Goal: Information Seeking & Learning: Learn about a topic

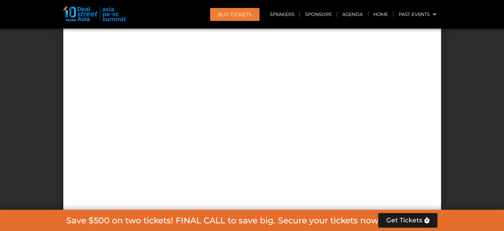
scroll to position [6115, 0]
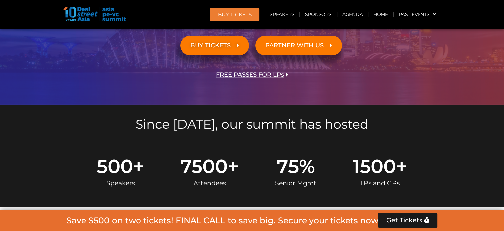
scroll to position [332, 0]
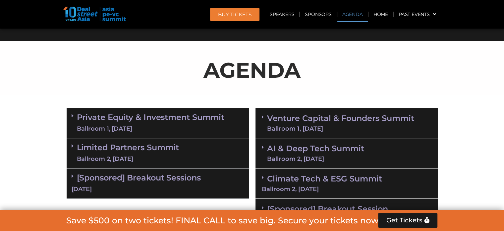
click at [125, 118] on link "Private Equity & Investment Summit Ballroom 1, 10 Sept" at bounding box center [151, 123] width 148 height 20
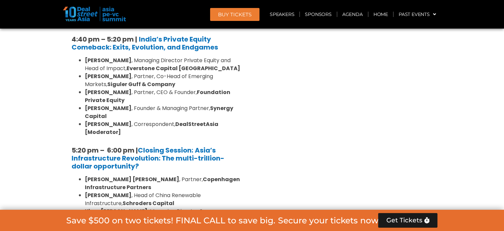
scroll to position [1381, 0]
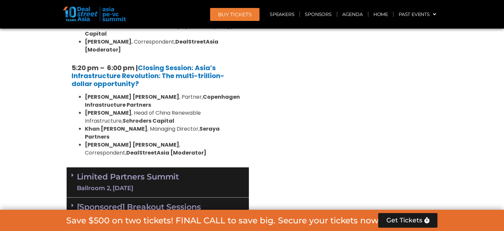
click at [177, 197] on div "[Sponsored] Breakout Sessions 10 Sept" at bounding box center [158, 212] width 182 height 30
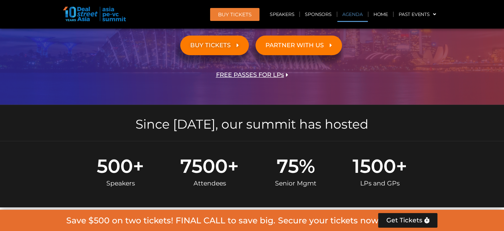
scroll to position [332, 0]
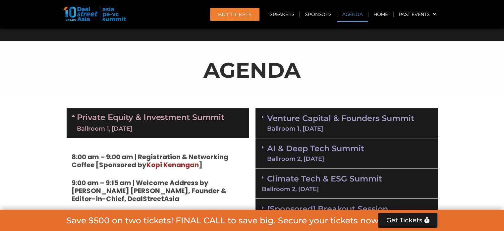
click at [179, 120] on link "Private Equity & Investment Summit Ballroom 1, 10 Sept" at bounding box center [151, 123] width 148 height 20
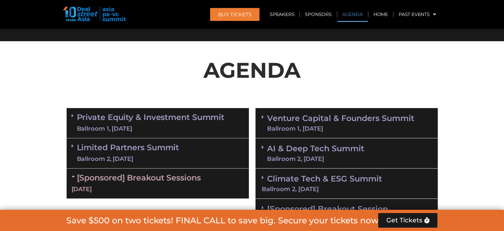
click at [307, 141] on div "AI & Deep Tech Summit Ballroom 2, 11 Sept" at bounding box center [347, 153] width 182 height 30
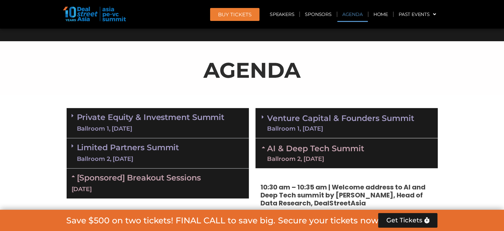
click at [344, 148] on link "AI & Deep Tech Summit Ballroom 2, 11 Sept" at bounding box center [315, 152] width 97 height 17
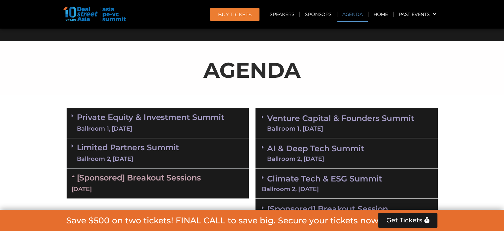
click at [334, 120] on link "Venture Capital & Founders​ Summit Ballroom 1, 11 Sept" at bounding box center [340, 122] width 147 height 17
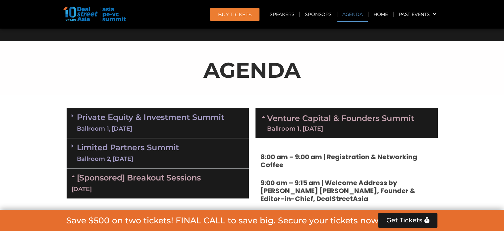
click at [334, 120] on link "Venture Capital & Founders​ Summit Ballroom 1, 11 Sept" at bounding box center [340, 122] width 147 height 17
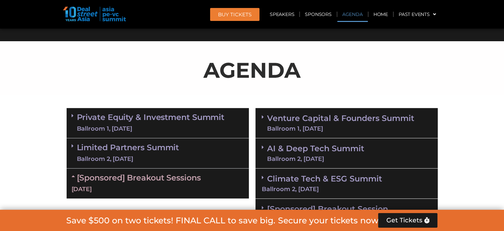
click at [331, 146] on link "AI & Deep Tech Summit Ballroom 2, 11 Sept" at bounding box center [315, 152] width 97 height 17
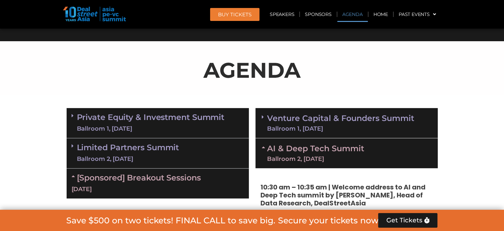
click at [342, 145] on link "AI & Deep Tech Summit Ballroom 2, 11 Sept" at bounding box center [315, 152] width 97 height 17
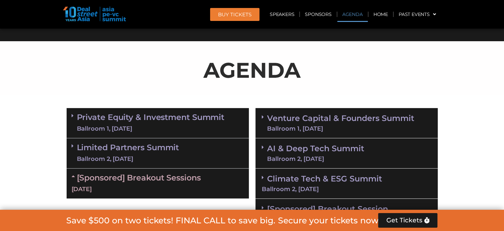
click at [326, 175] on link "Climate Tech & ESG Summit Ballroom 2, 11 Sept" at bounding box center [347, 182] width 170 height 18
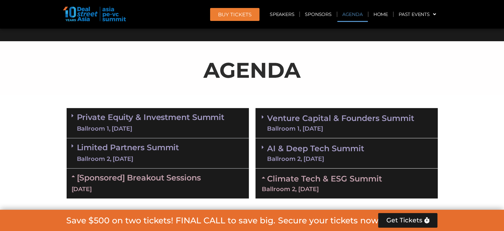
click at [345, 176] on link "Climate Tech & ESG Summit Ballroom 2, 11 Sept" at bounding box center [347, 182] width 170 height 18
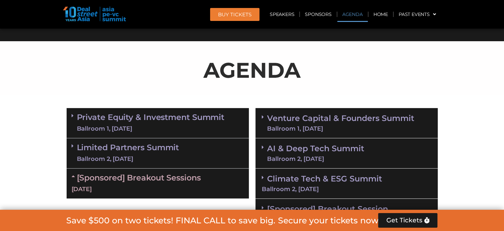
scroll to position [498, 0]
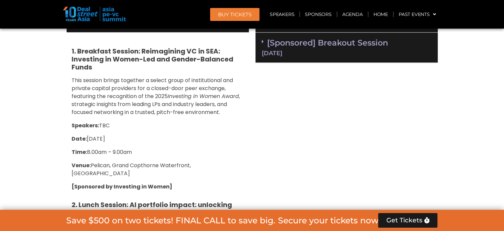
click at [330, 46] on link "[Sponsored] Breakout Session 11 Sept" at bounding box center [347, 47] width 170 height 18
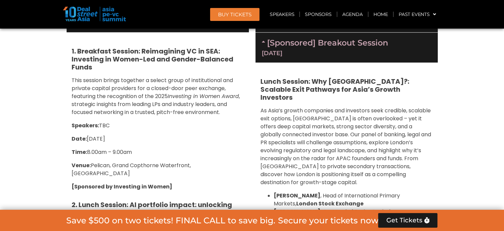
click at [328, 48] on div "[Sponsored] Breakout Session 11 Sept" at bounding box center [347, 48] width 182 height 30
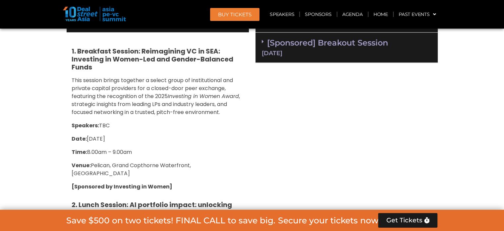
scroll to position [332, 0]
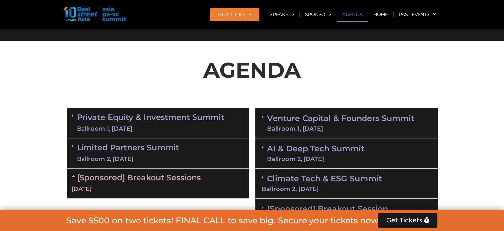
click at [133, 185] on div "[DATE]" at bounding box center [158, 189] width 172 height 8
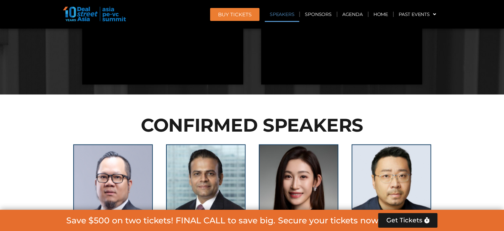
scroll to position [829, 0]
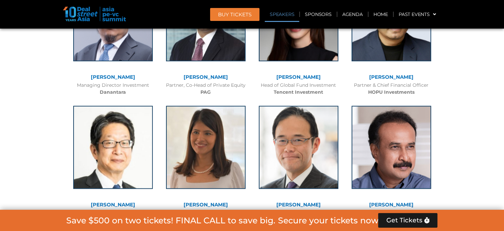
click at [297, 77] on link "[PERSON_NAME]" at bounding box center [299, 77] width 44 height 6
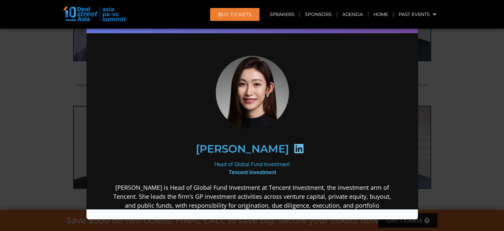
scroll to position [995, 0]
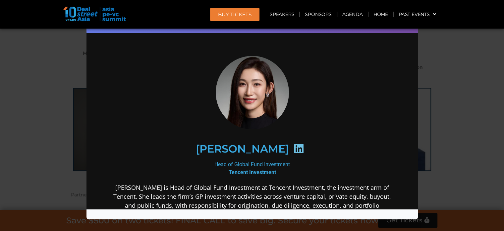
click at [81, 62] on div "Speaker Profile ×" at bounding box center [252, 115] width 504 height 231
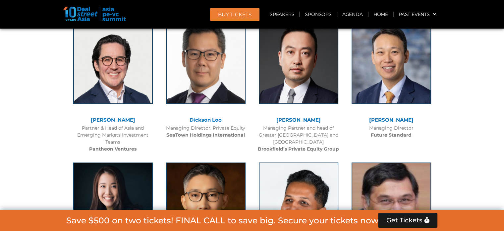
scroll to position [2322, 0]
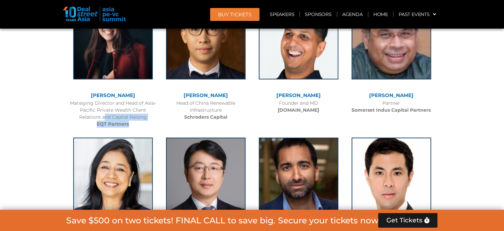
drag, startPoint x: 93, startPoint y: 104, endPoint x: 128, endPoint y: 108, distance: 35.1
click at [128, 108] on div "Managing Director and Head of Asia-Pacific Private Wealth Client Relations and …" at bounding box center [113, 114] width 86 height 28
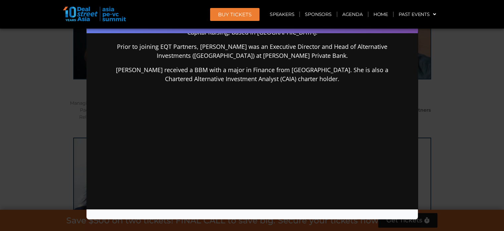
scroll to position [0, 0]
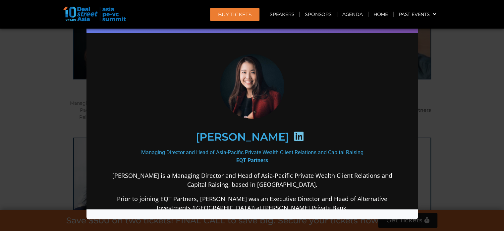
click at [0, 96] on div "Speaker Profile ×" at bounding box center [252, 115] width 504 height 231
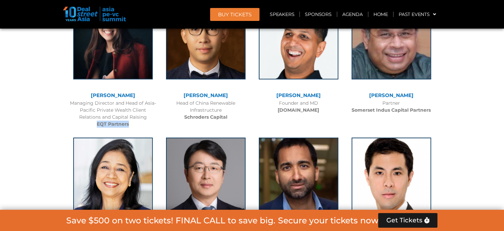
drag, startPoint x: 97, startPoint y: 106, endPoint x: 130, endPoint y: 108, distance: 33.6
click at [130, 108] on div "Managing Director and Head of Asia-Pacific Private Wealth Client Relations and …" at bounding box center [113, 114] width 86 height 28
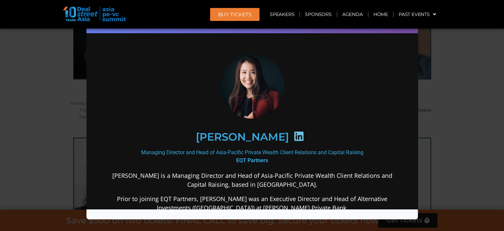
click at [0, 78] on div "Speaker Profile ×" at bounding box center [252, 115] width 504 height 231
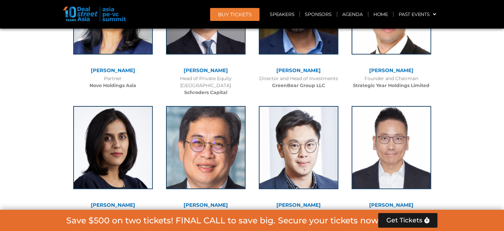
scroll to position [2653, 0]
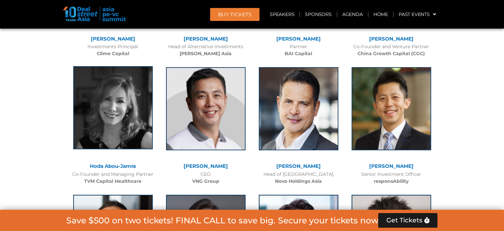
click at [122, 111] on img at bounding box center [113, 107] width 80 height 83
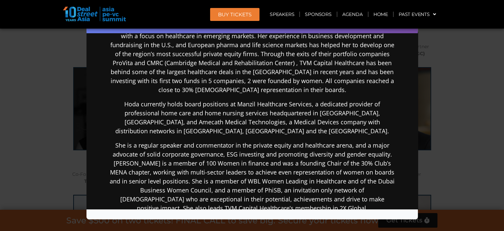
scroll to position [0, 0]
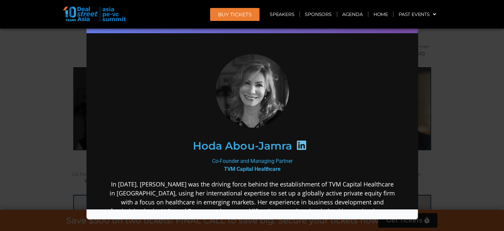
click at [0, 86] on div "Speaker Profile ×" at bounding box center [252, 115] width 504 height 231
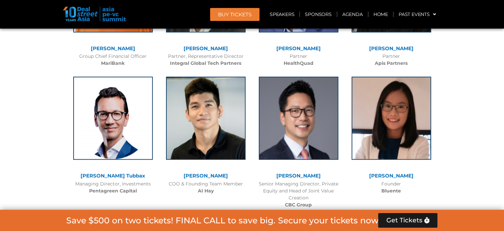
scroll to position [4312, 0]
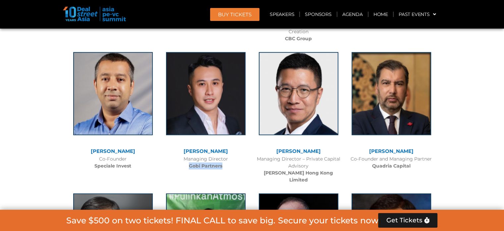
drag, startPoint x: 188, startPoint y: 116, endPoint x: 223, endPoint y: 117, distance: 34.8
click at [223, 155] on div "Managing Director Gobi Partners" at bounding box center [206, 162] width 86 height 14
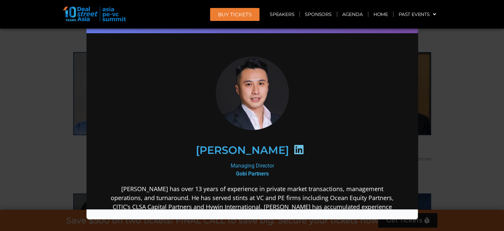
scroll to position [159, 0]
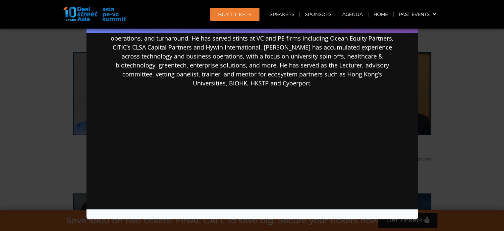
click at [0, 61] on div "Speaker Profile ×" at bounding box center [252, 115] width 504 height 231
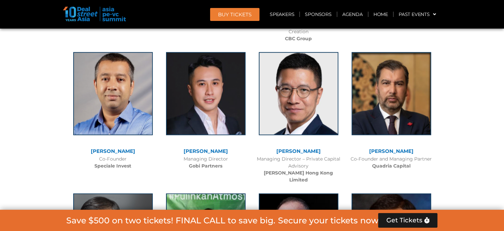
scroll to position [4478, 0]
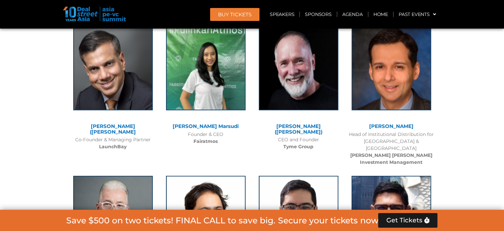
click at [211, 131] on div "Founder & CEO Fairatmos" at bounding box center [206, 138] width 86 height 14
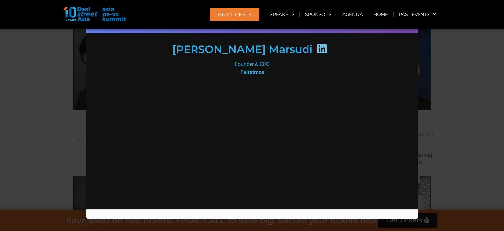
scroll to position [0, 0]
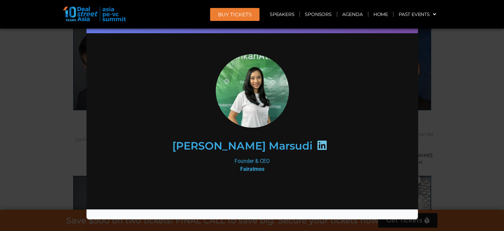
click at [0, 84] on div "Speaker Profile ×" at bounding box center [252, 115] width 504 height 231
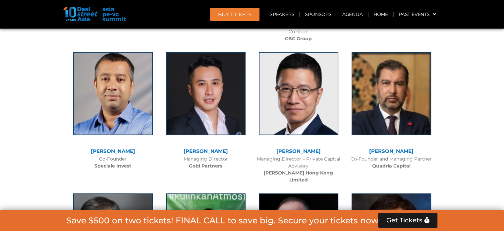
scroll to position [4146, 0]
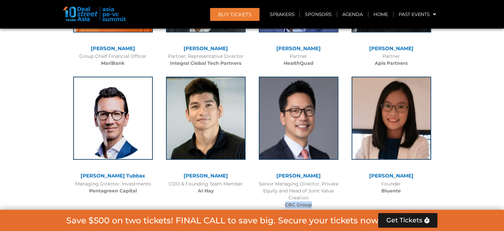
drag, startPoint x: 285, startPoint y: 157, endPoint x: 312, endPoint y: 153, distance: 27.1
click at [312, 180] on div "Senior Managing Director, Private Equity and Head of Joint Value Creation CBC G…" at bounding box center [299, 194] width 86 height 28
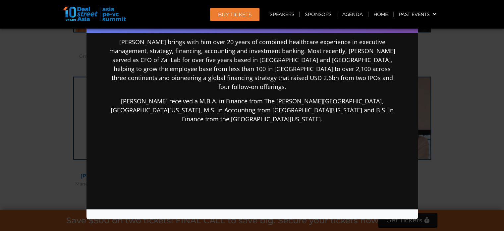
scroll to position [0, 0]
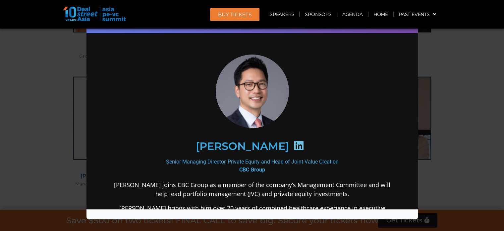
click at [25, 108] on div "Speaker Profile ×" at bounding box center [252, 115] width 504 height 231
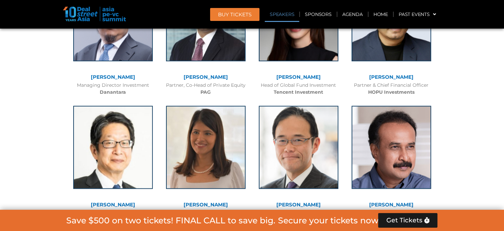
scroll to position [995, 0]
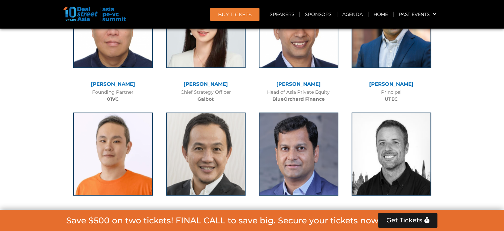
scroll to position [3368, 0]
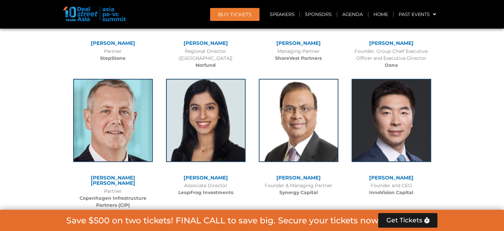
click at [211, 174] on link "[PERSON_NAME]" at bounding box center [206, 177] width 44 height 6
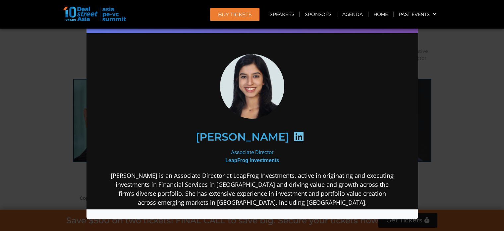
scroll to position [166, 0]
